Goal: Task Accomplishment & Management: Use online tool/utility

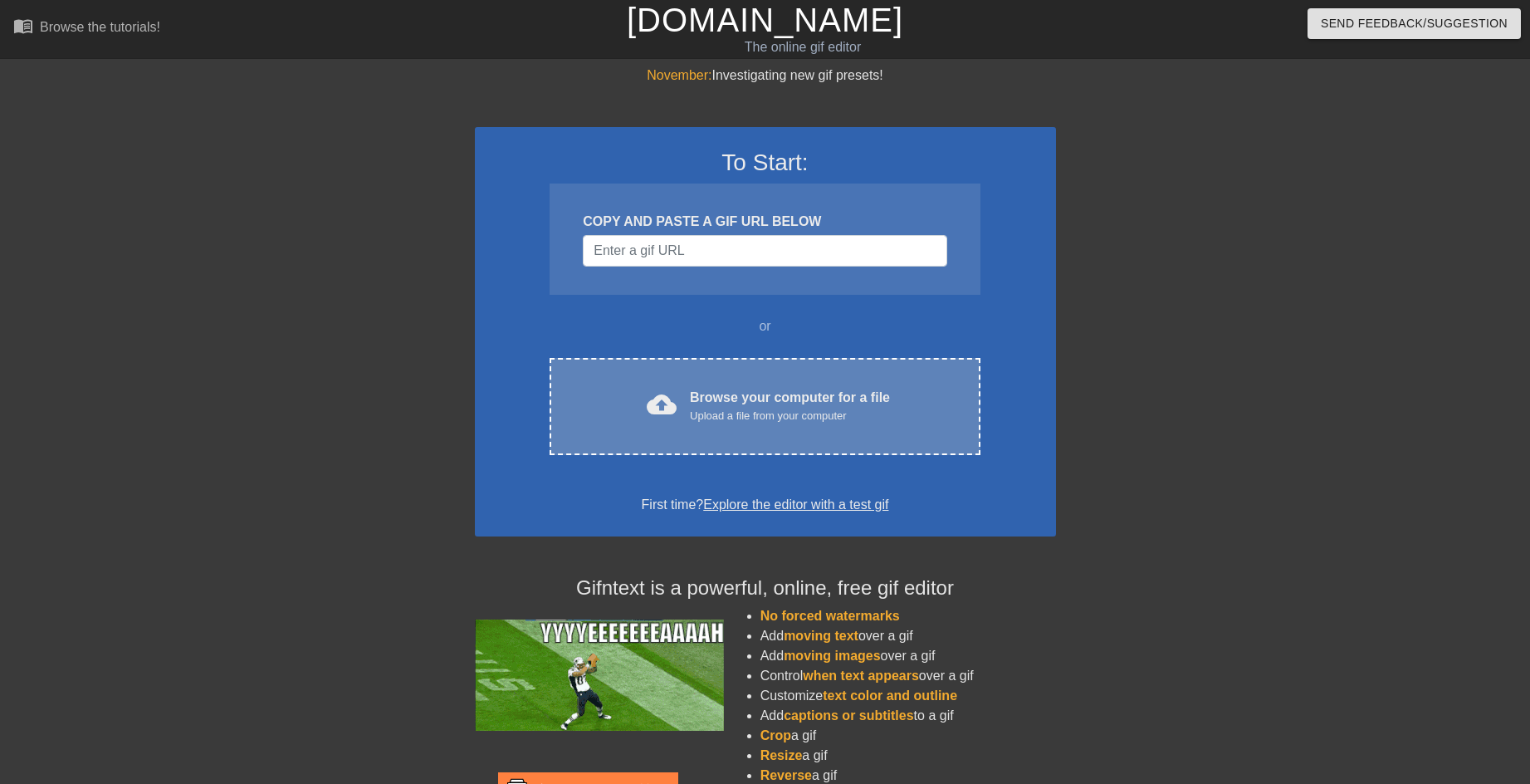
click at [688, 382] on div "cloud_upload Browse your computer for a file Upload a file from your computer C…" at bounding box center [764, 406] width 430 height 97
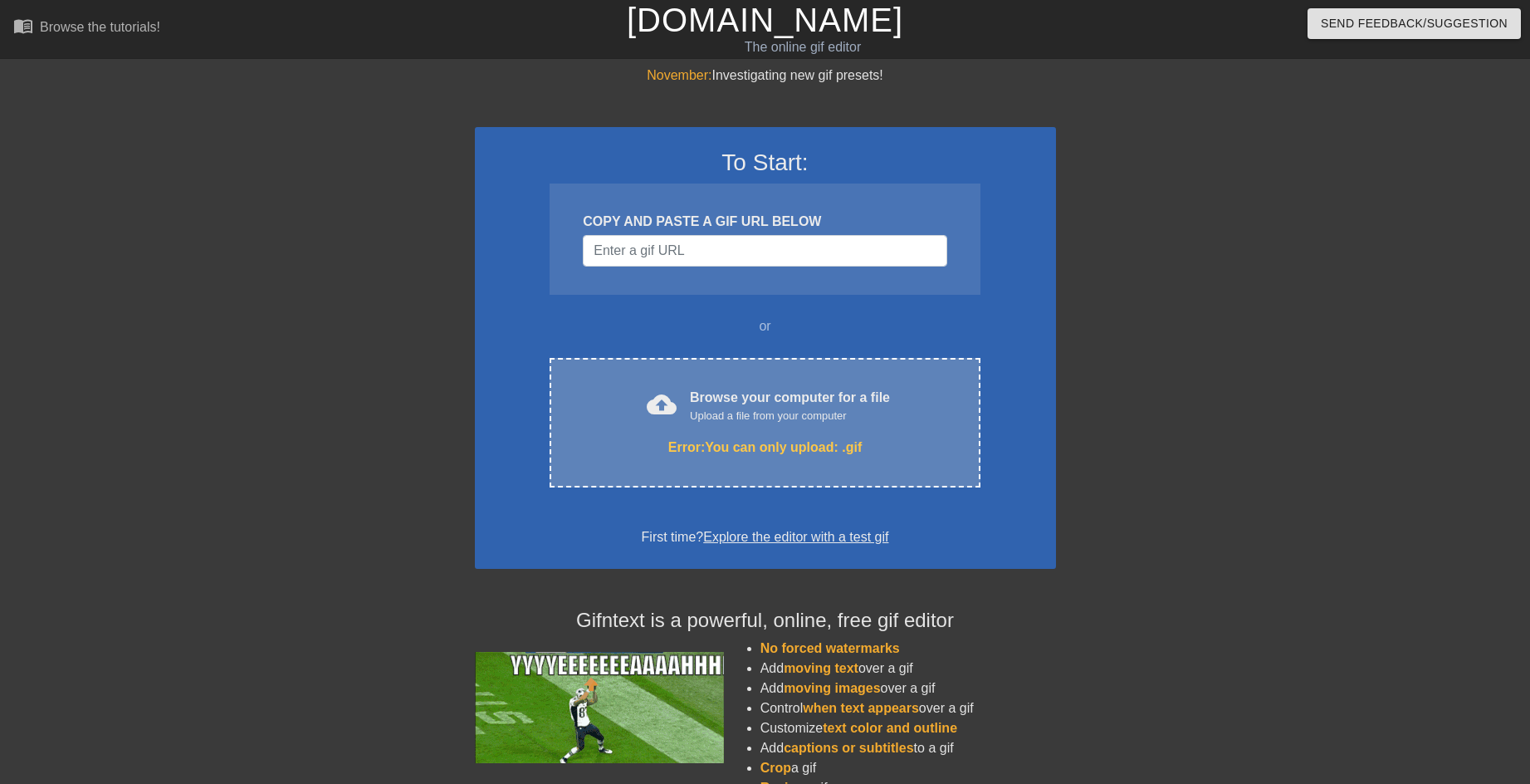
click at [827, 395] on div "Browse your computer for a file Upload a file from your computer" at bounding box center [790, 406] width 200 height 37
click at [748, 447] on div "Error: You can only upload: .gif" at bounding box center [764, 448] width 360 height 20
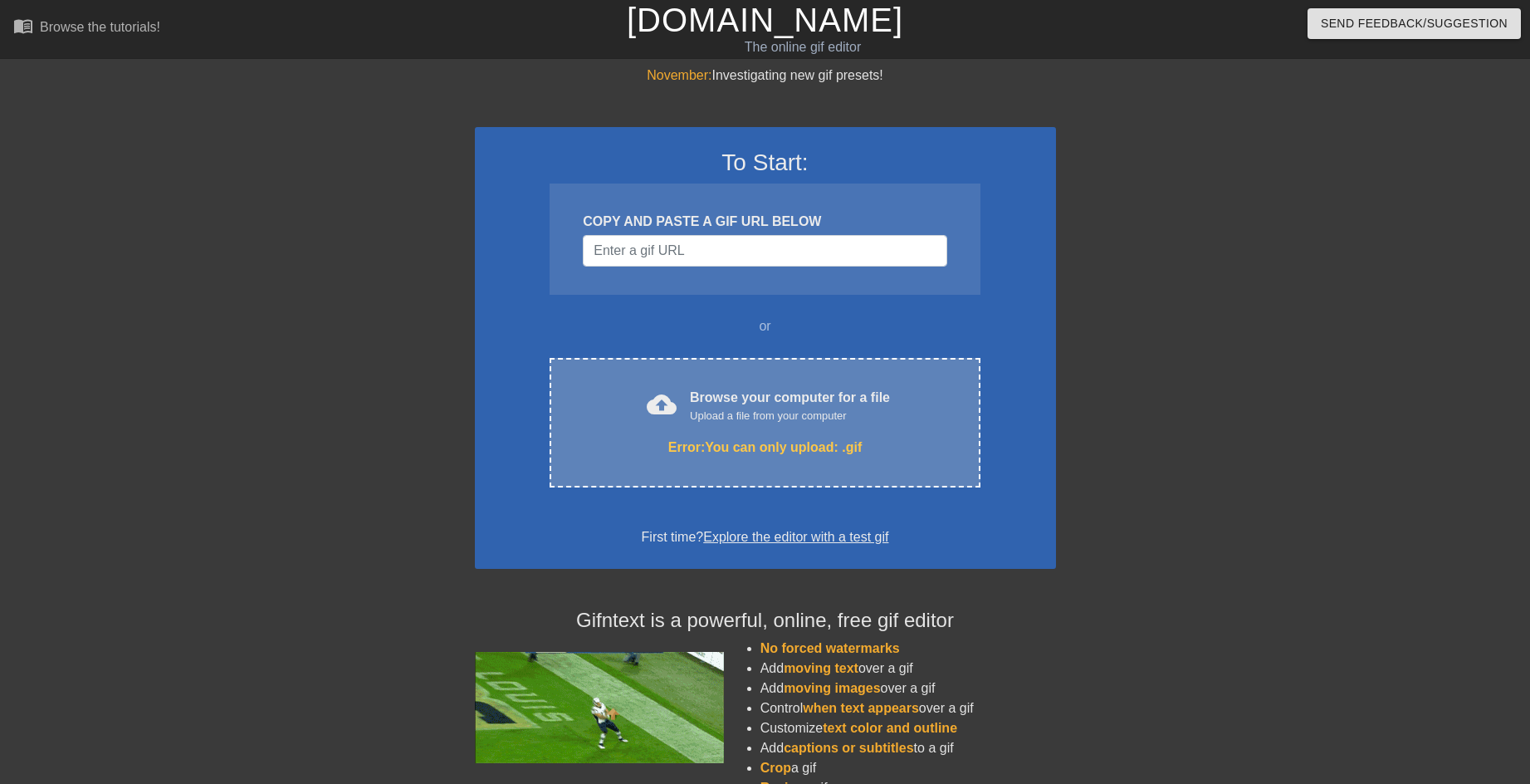
click at [690, 420] on div "cloud_upload Browse your computer for a file Upload a file from your computer" at bounding box center [764, 406] width 360 height 37
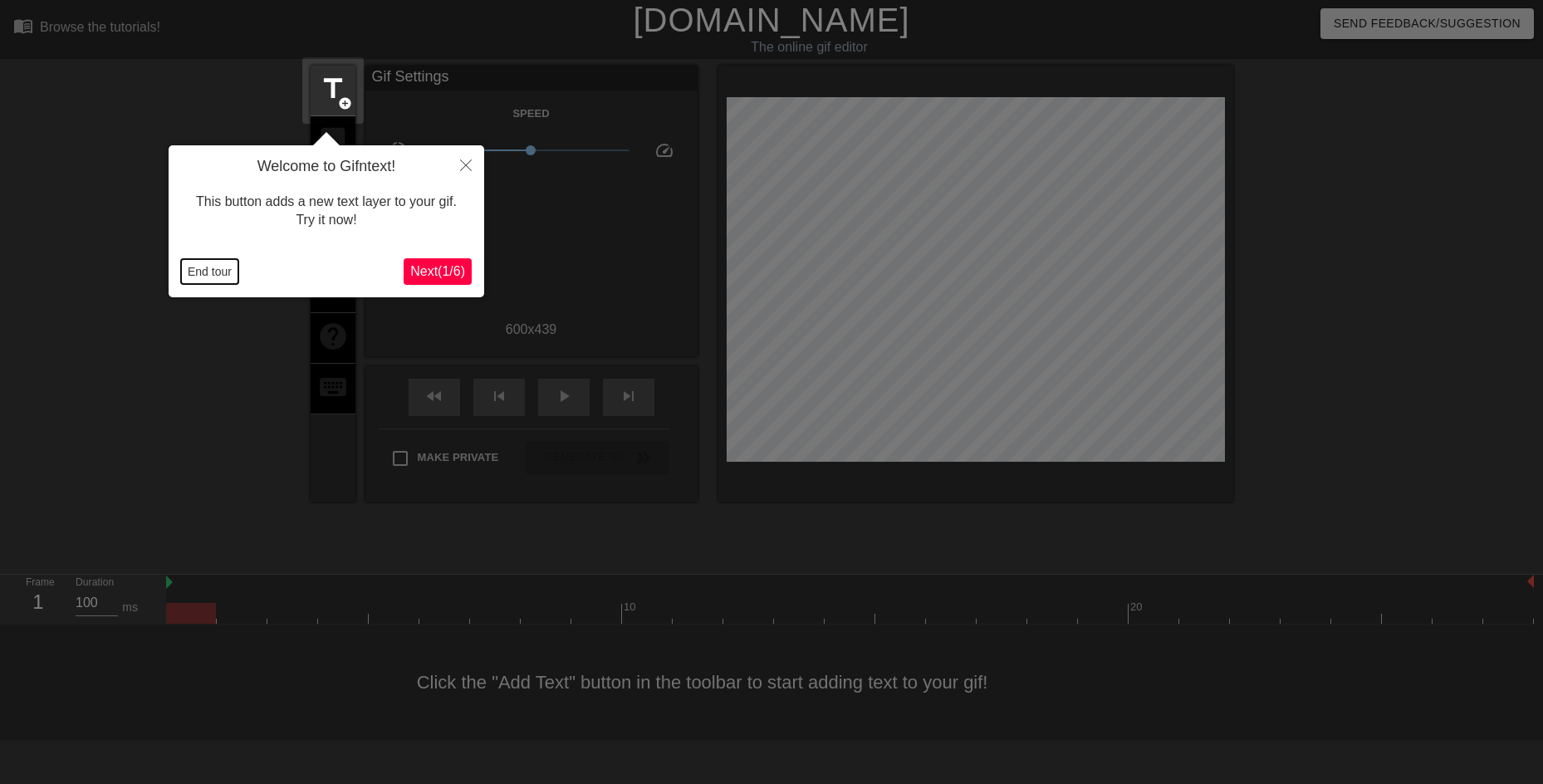
click at [196, 263] on button "End tour" at bounding box center [209, 271] width 57 height 25
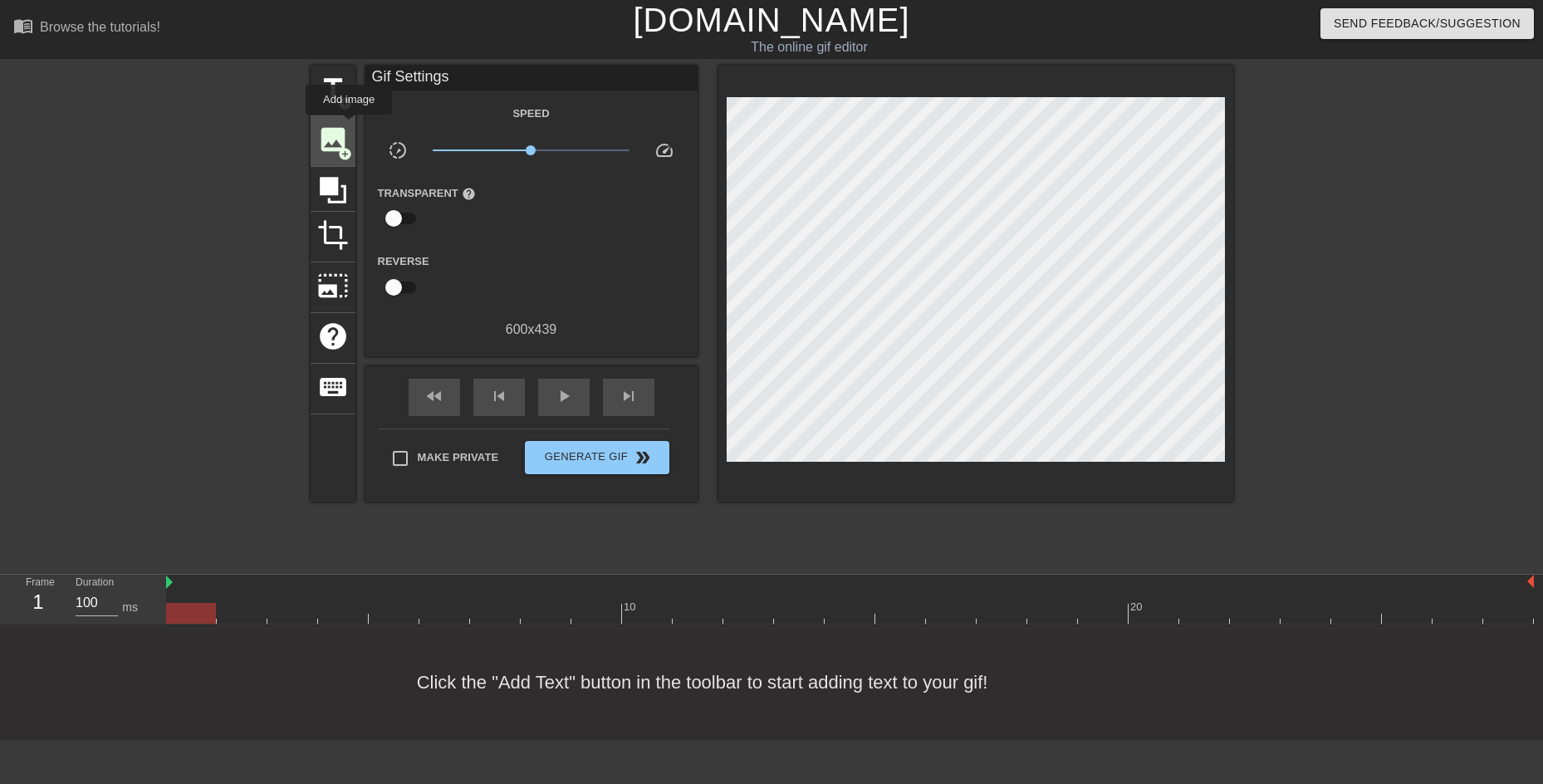
click at [349, 127] on div "image add_circle" at bounding box center [333, 141] width 45 height 51
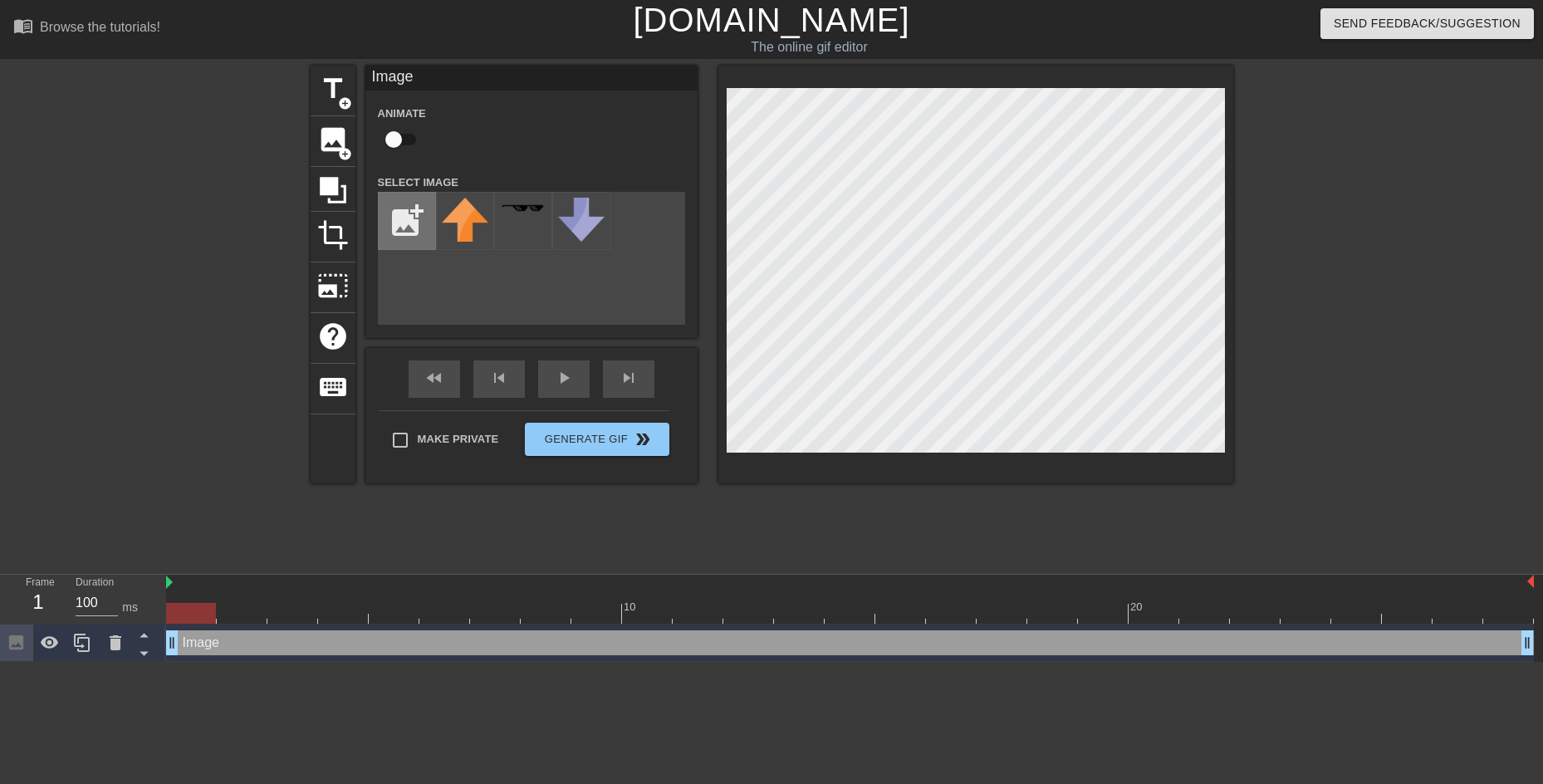
click at [396, 222] on input "file" at bounding box center [407, 221] width 57 height 57
type input "C:\fakepath\頭.png"
click at [469, 233] on img at bounding box center [465, 218] width 47 height 42
click at [698, 539] on div "title add_circle image add_circle crop photo_size_select_large help keyboard Im…" at bounding box center [772, 315] width 923 height 498
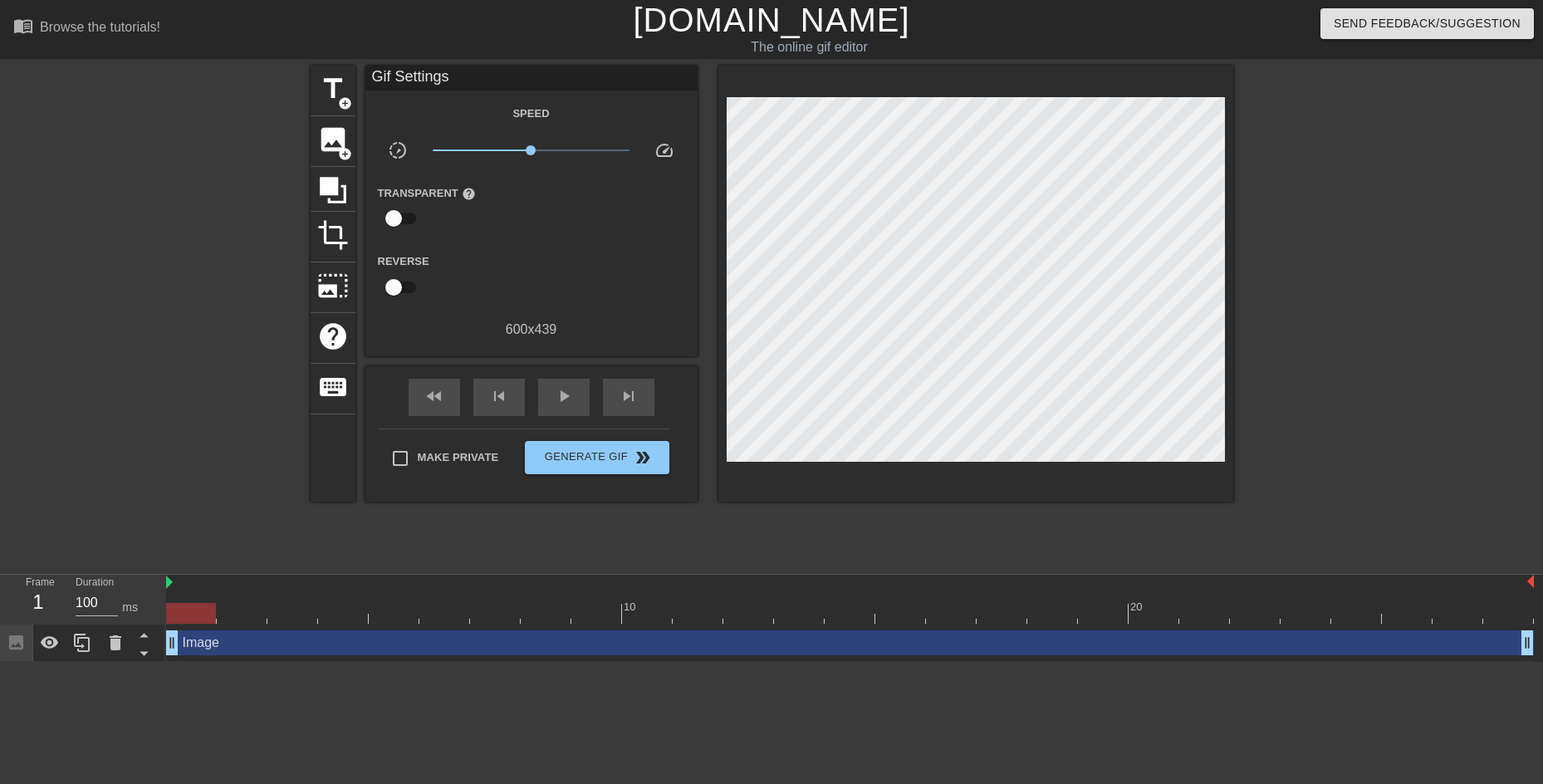
click at [17, 645] on icon at bounding box center [16, 642] width 19 height 19
click at [42, 642] on icon at bounding box center [50, 642] width 18 height 12
click at [42, 642] on icon at bounding box center [50, 643] width 18 height 16
click at [120, 643] on icon at bounding box center [116, 643] width 12 height 15
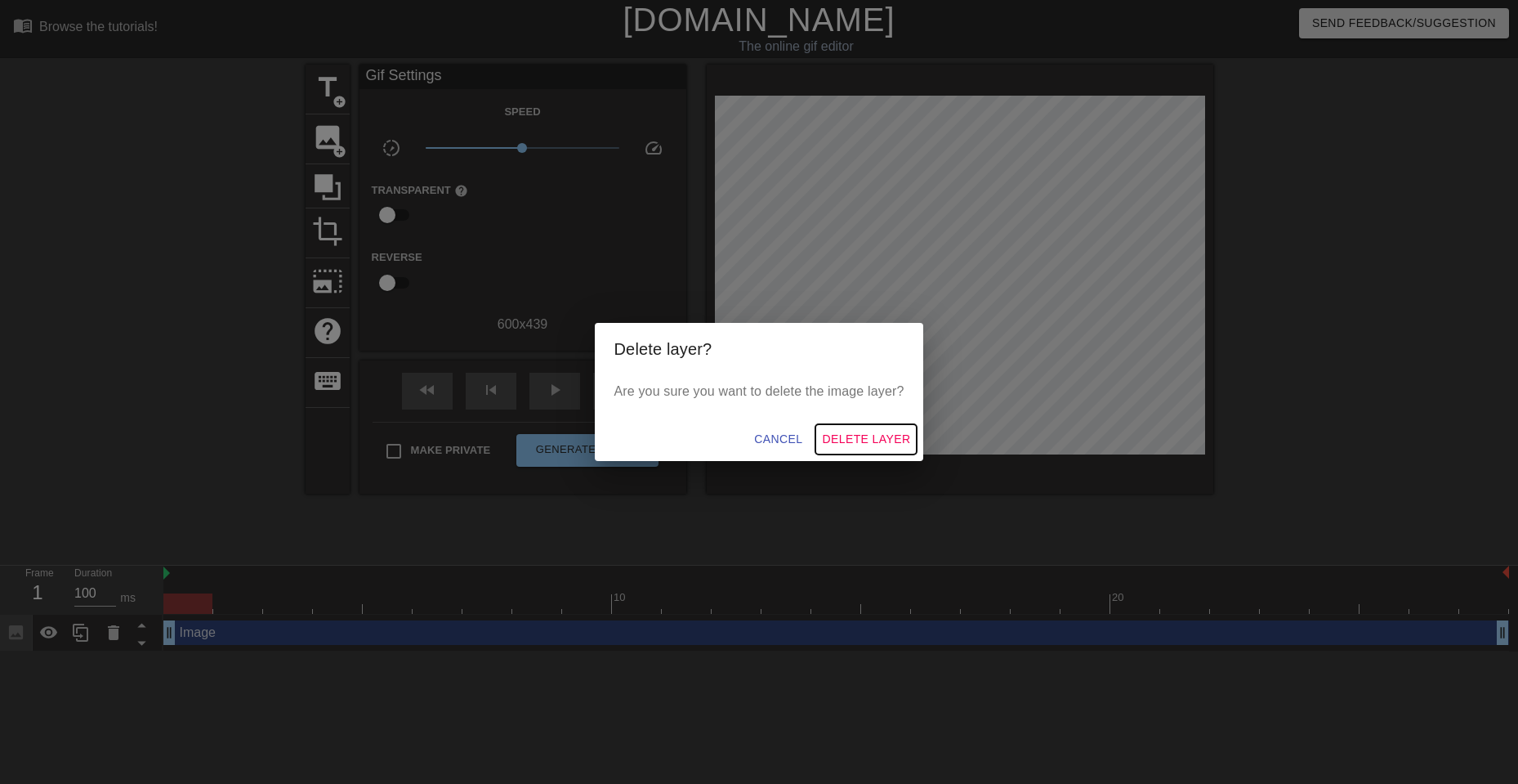
click at [850, 434] on span "Delete Layer" at bounding box center [866, 439] width 88 height 20
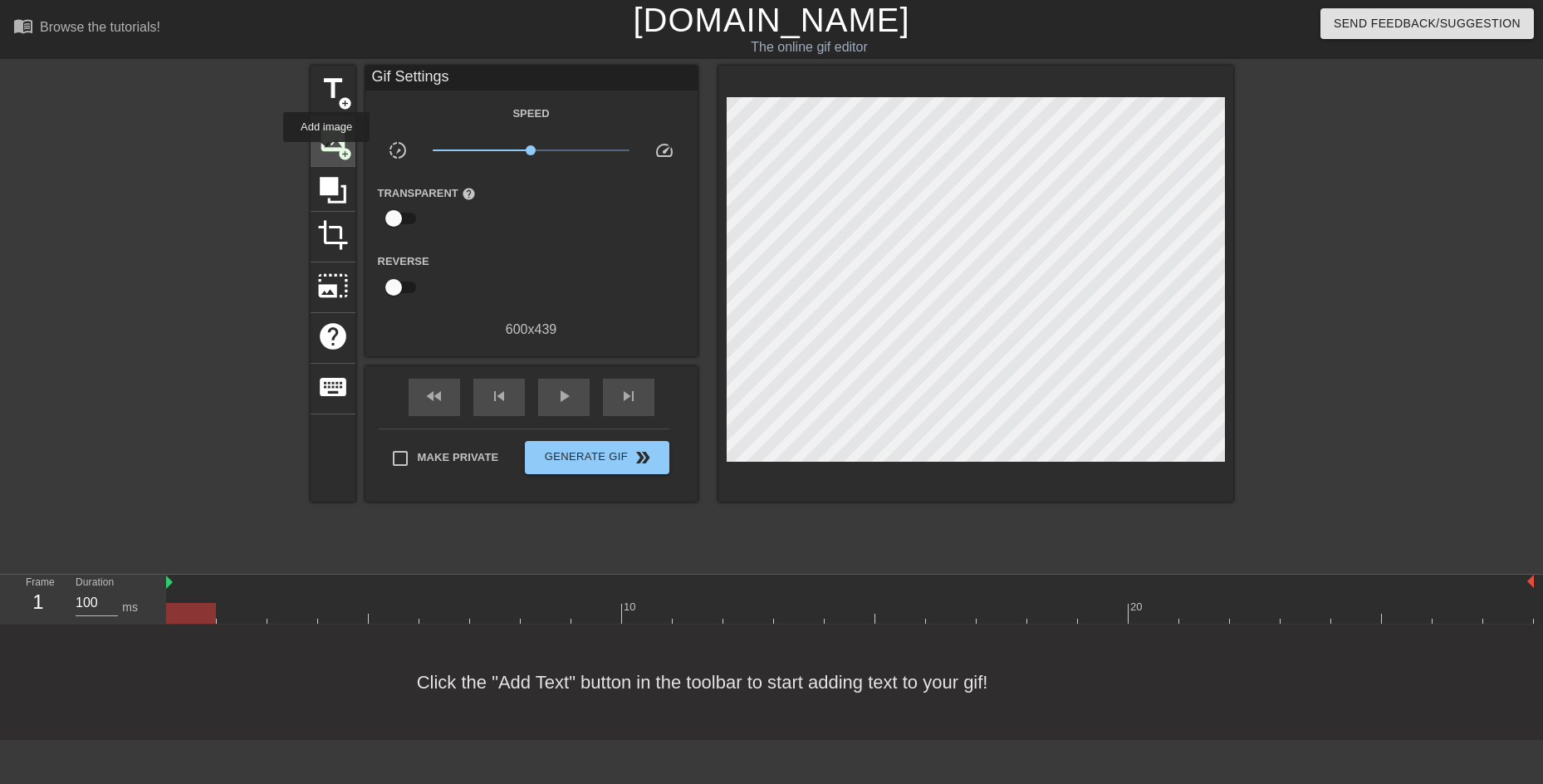
click at [326, 154] on span "image" at bounding box center [333, 140] width 32 height 32
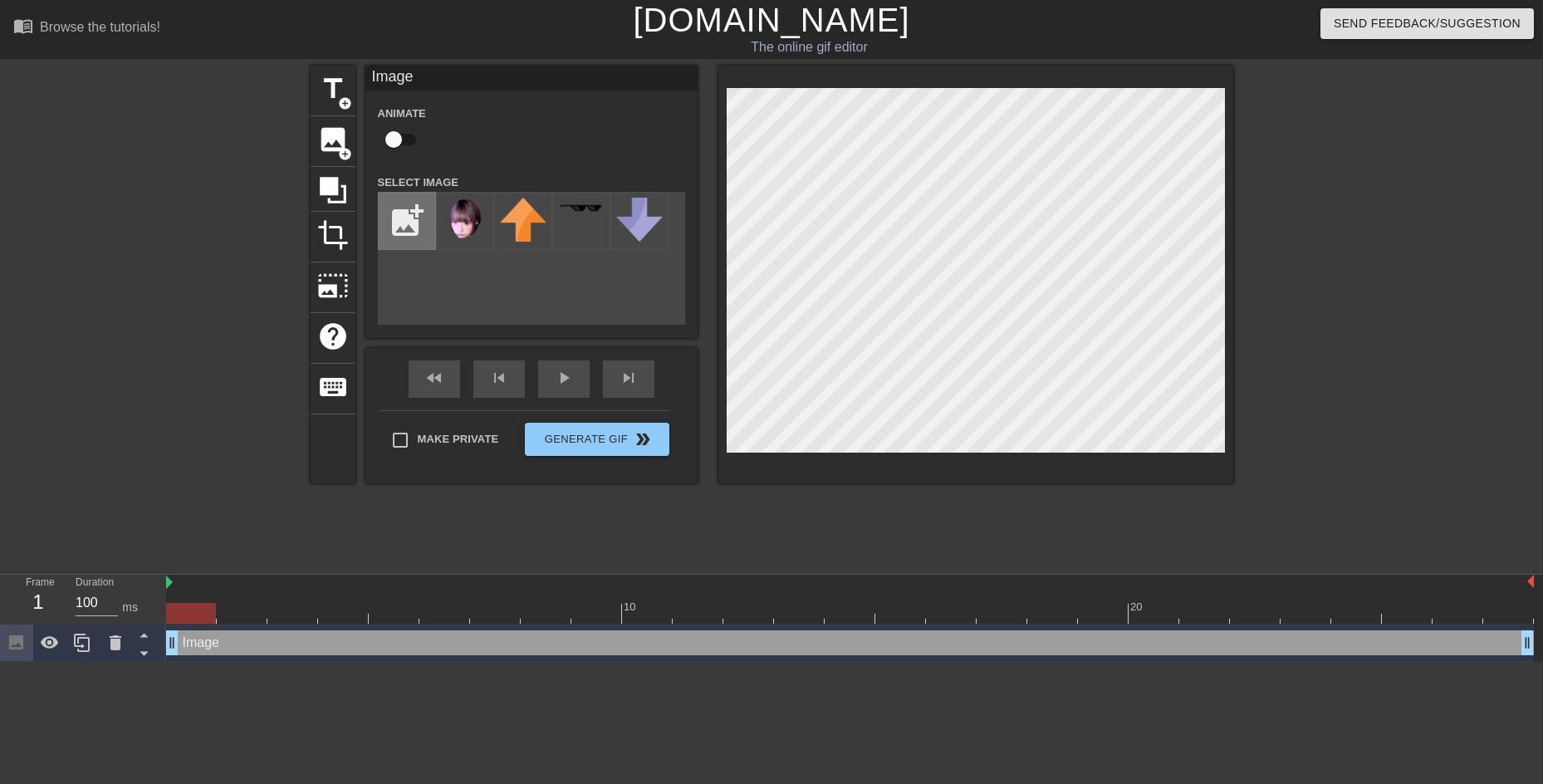
click at [409, 221] on input "file" at bounding box center [407, 221] width 57 height 57
type input "C:\fakepath\頭2.png"
click at [453, 216] on img at bounding box center [465, 218] width 47 height 42
click at [559, 385] on span "play_arrow" at bounding box center [564, 378] width 20 height 20
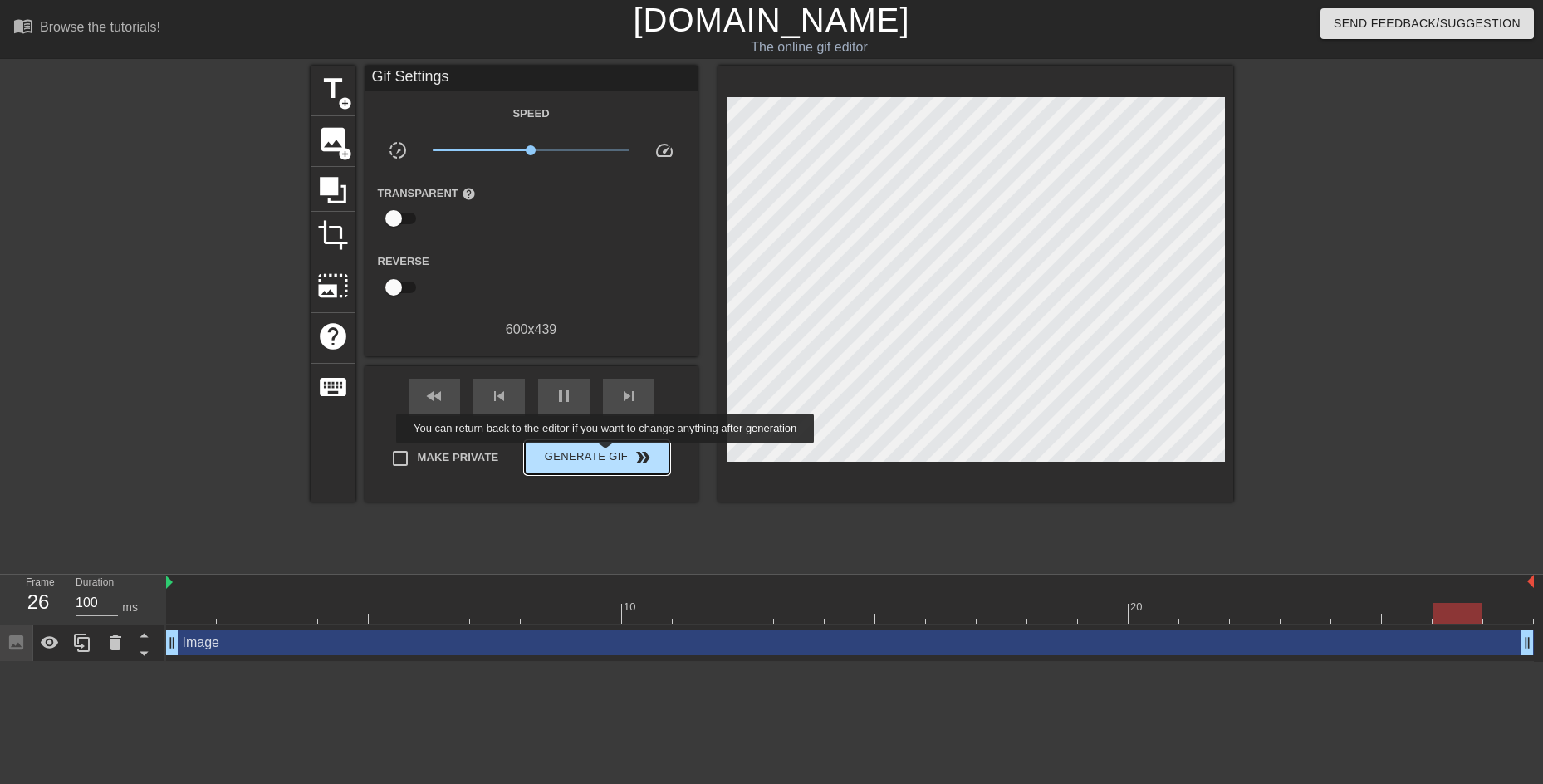
click at [607, 455] on span "Generate Gif double_arrow" at bounding box center [596, 458] width 131 height 20
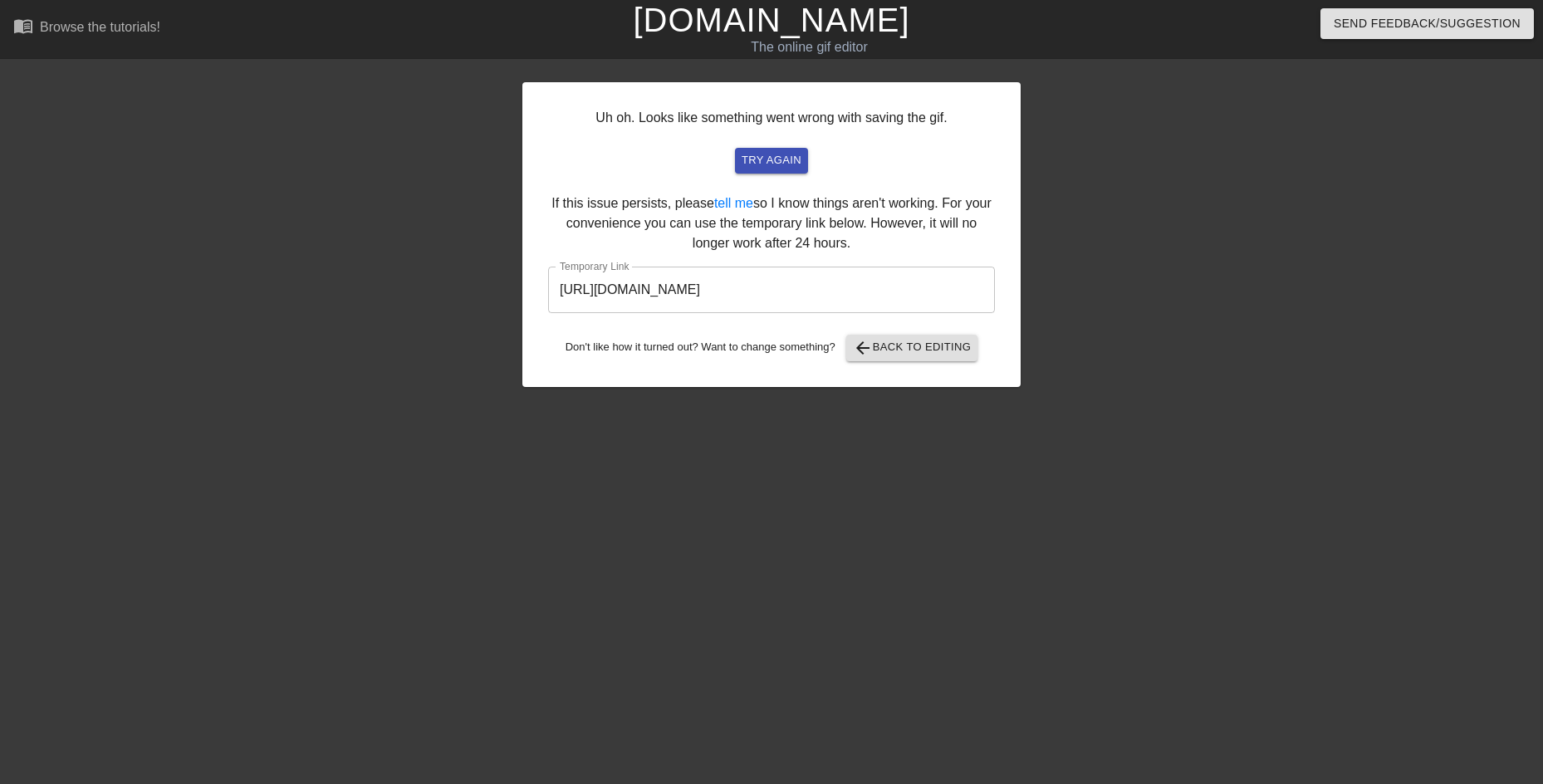
click at [922, 287] on input "[URL][DOMAIN_NAME]" at bounding box center [771, 290] width 447 height 47
drag, startPoint x: 922, startPoint y: 287, endPoint x: 388, endPoint y: 275, distance: 534.1
click at [388, 275] on div "Uh oh. Looks like something went wrong with saving the gif. try again If this i…" at bounding box center [771, 315] width 1543 height 498
